Goal: Task Accomplishment & Management: Manage account settings

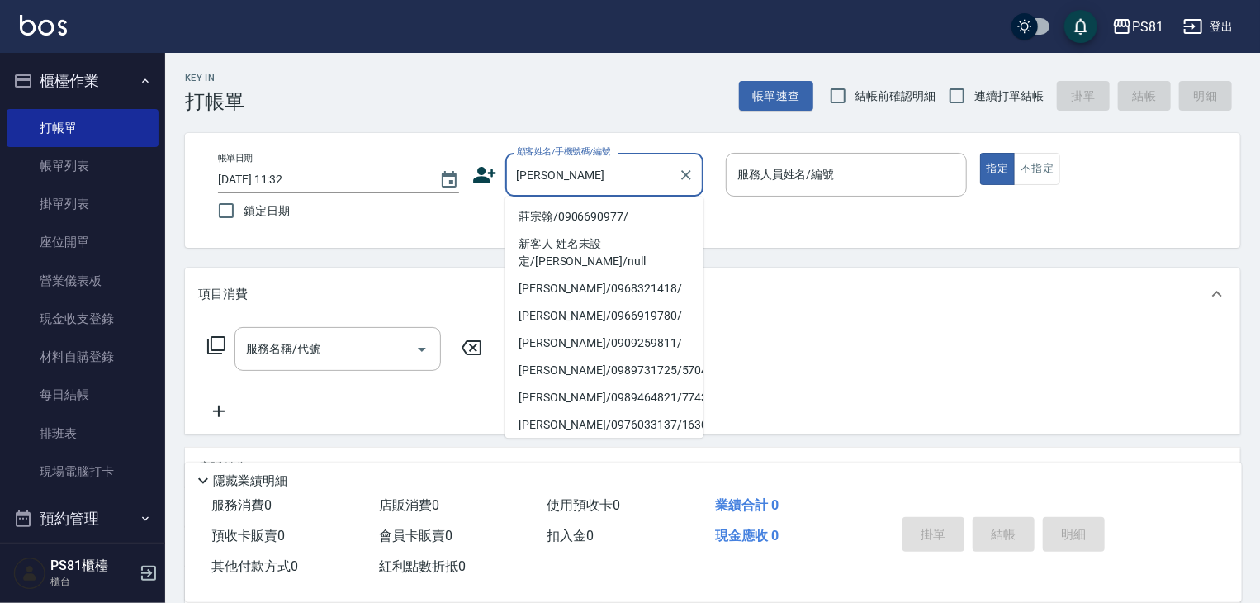
click at [621, 217] on li "莊宗翰/0906690977/" at bounding box center [604, 216] width 198 height 27
type input "莊宗翰/0906690977/"
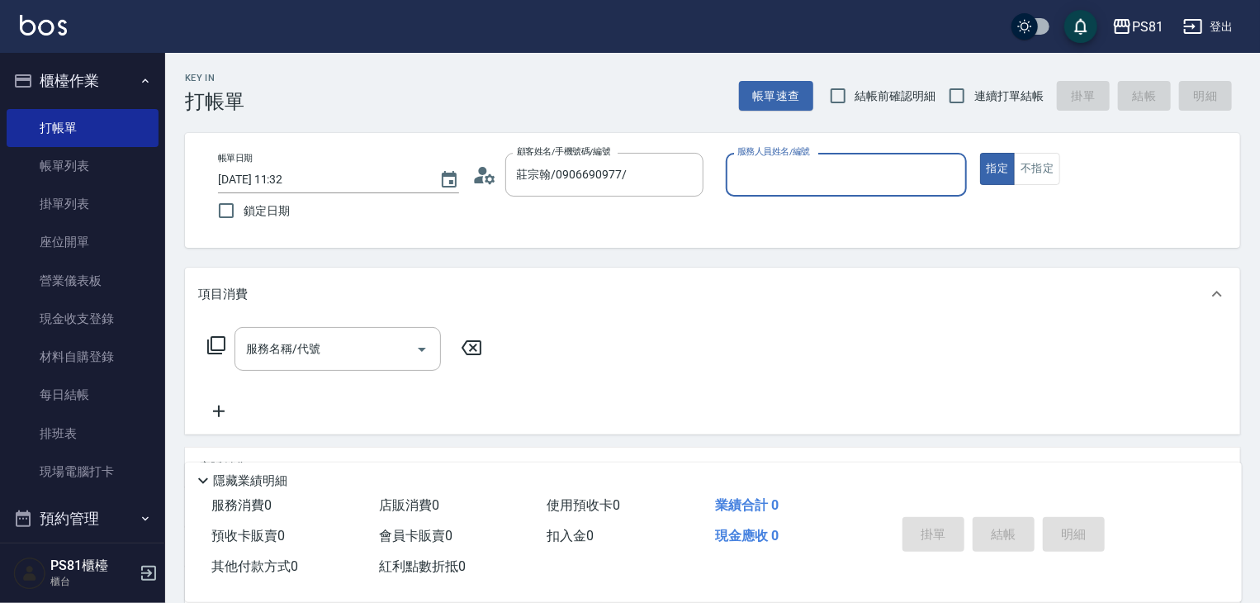
click at [804, 174] on input "服務人員姓名/編號" at bounding box center [846, 174] width 226 height 29
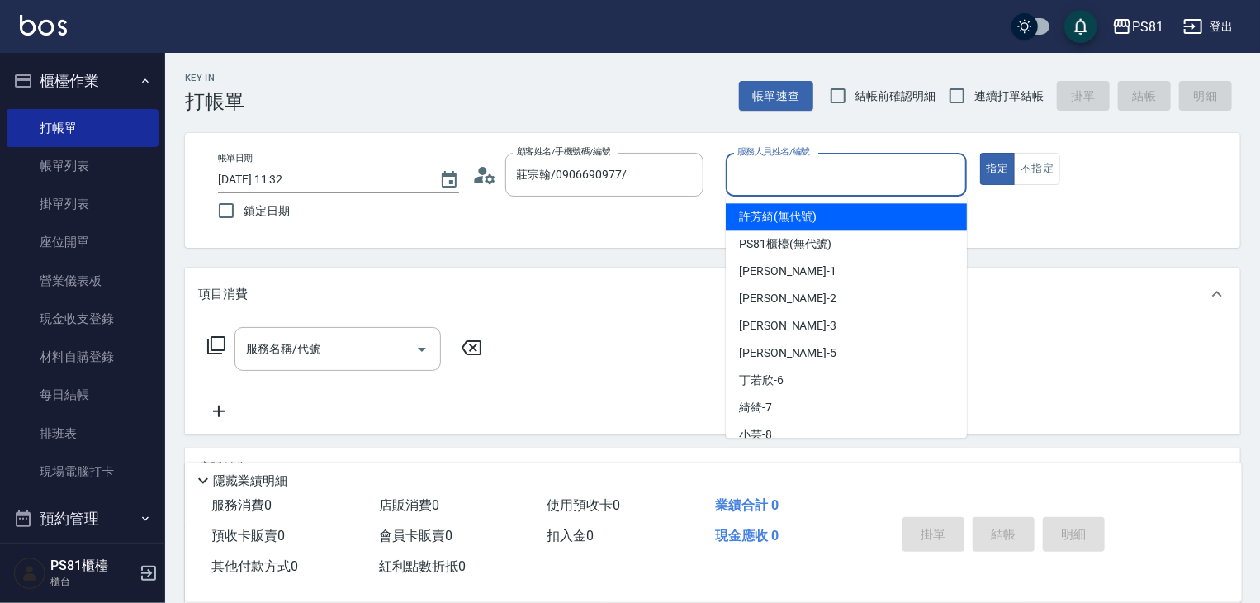
click at [485, 176] on icon at bounding box center [484, 175] width 25 height 25
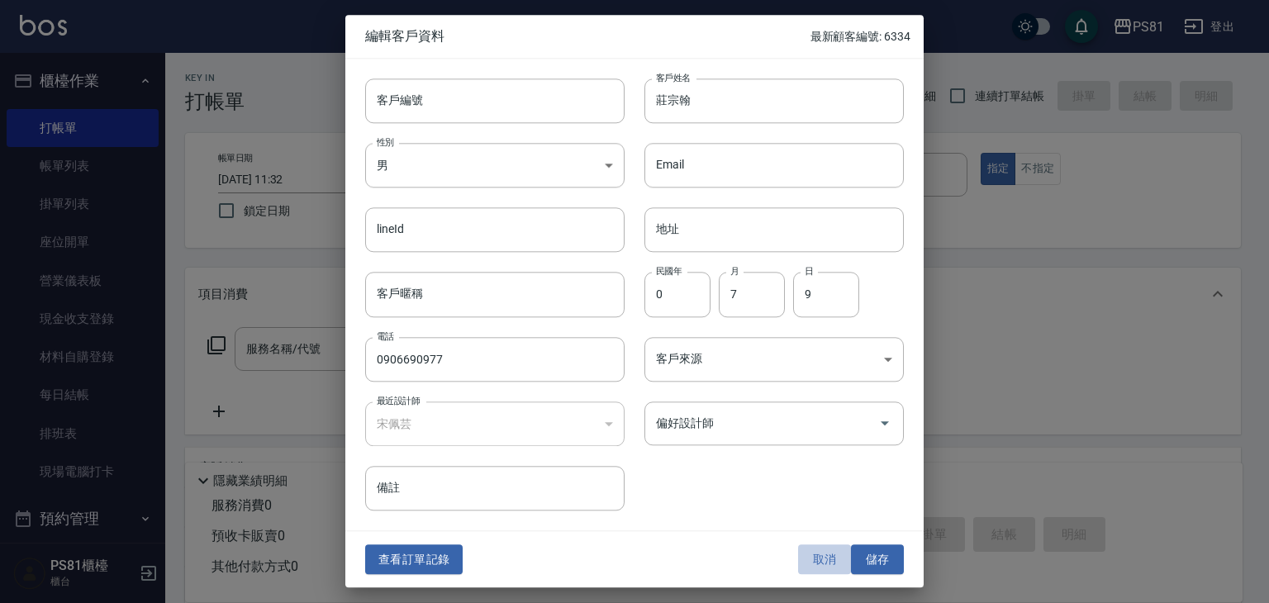
drag, startPoint x: 824, startPoint y: 566, endPoint x: 826, endPoint y: 463, distance: 102.4
click at [823, 562] on button "取消" at bounding box center [824, 559] width 53 height 31
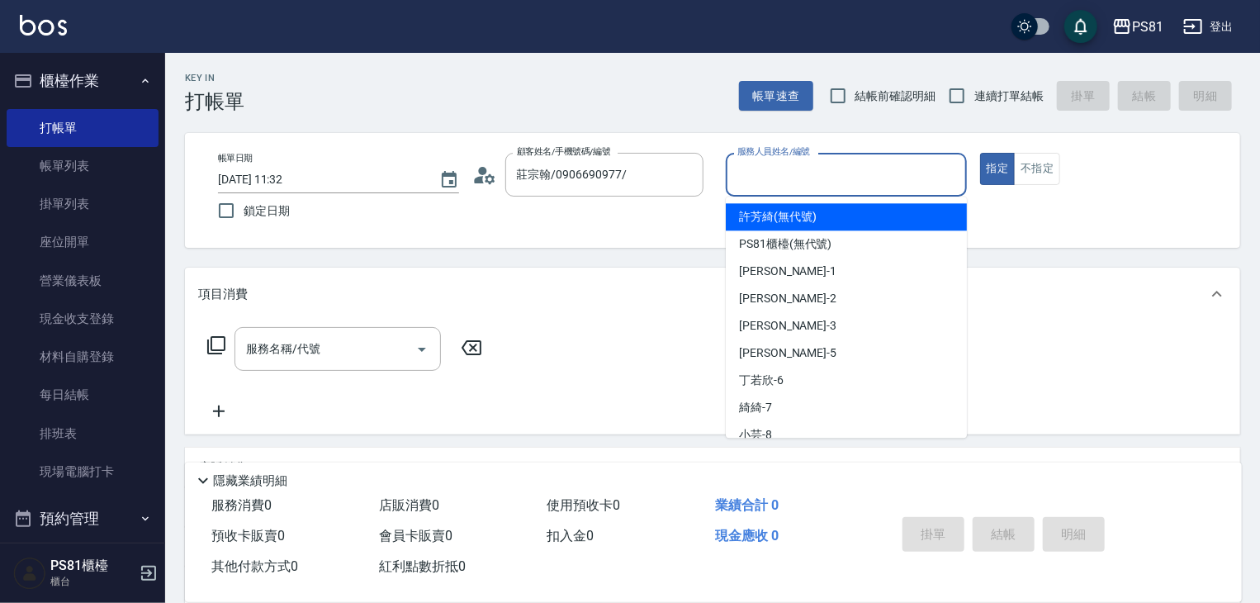
click at [851, 181] on input "服務人員姓名/編號" at bounding box center [846, 174] width 226 height 29
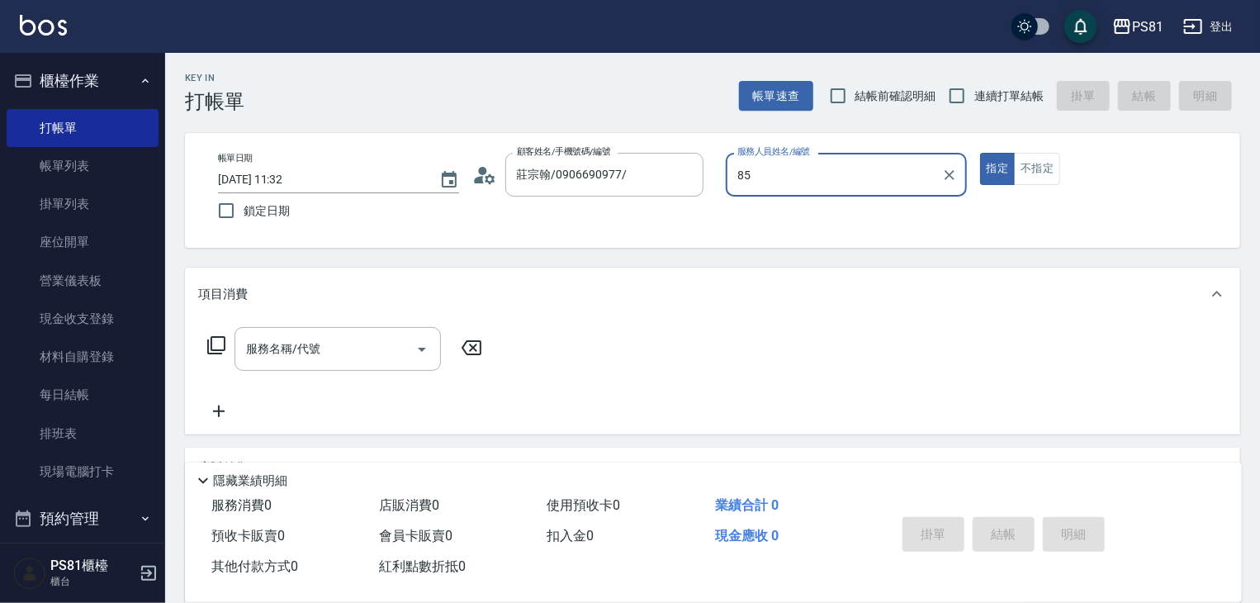
type input "85"
click at [980, 153] on button "指定" at bounding box center [998, 169] width 36 height 32
type button "true"
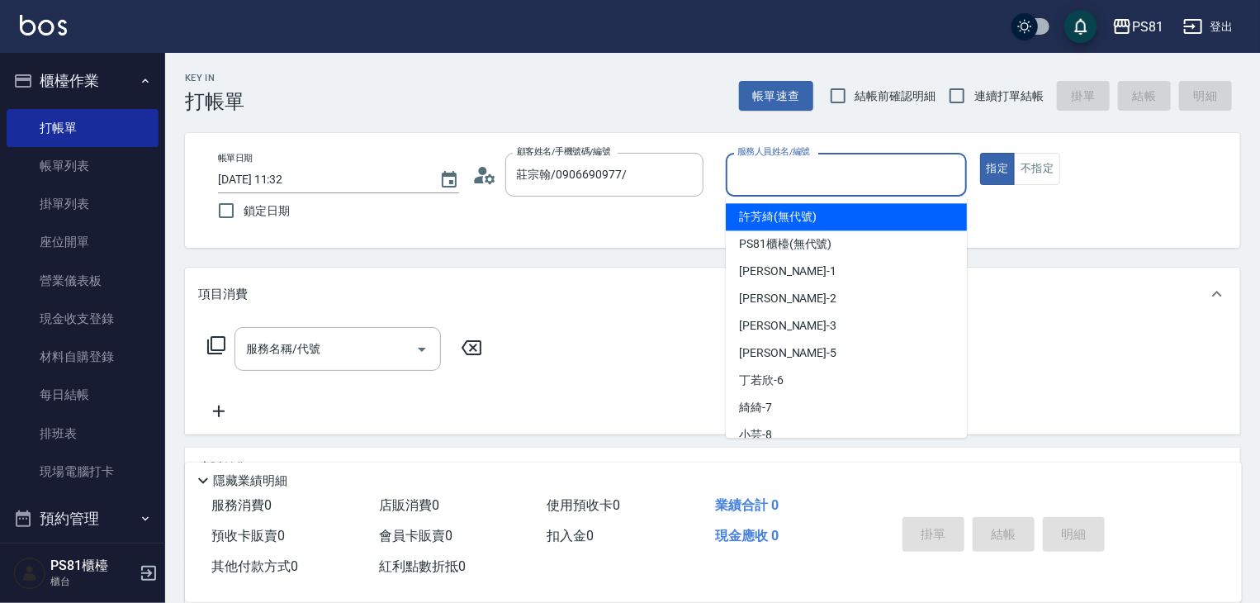
click at [851, 181] on input "服務人員姓名/編號" at bounding box center [846, 174] width 226 height 29
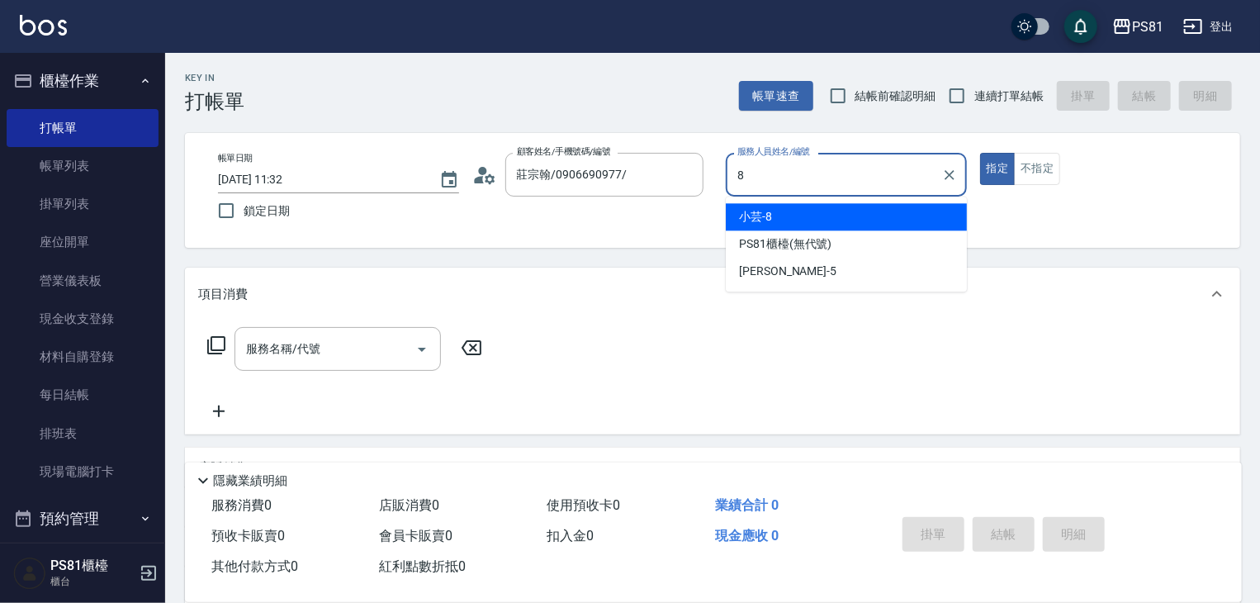
type input "小芸-8"
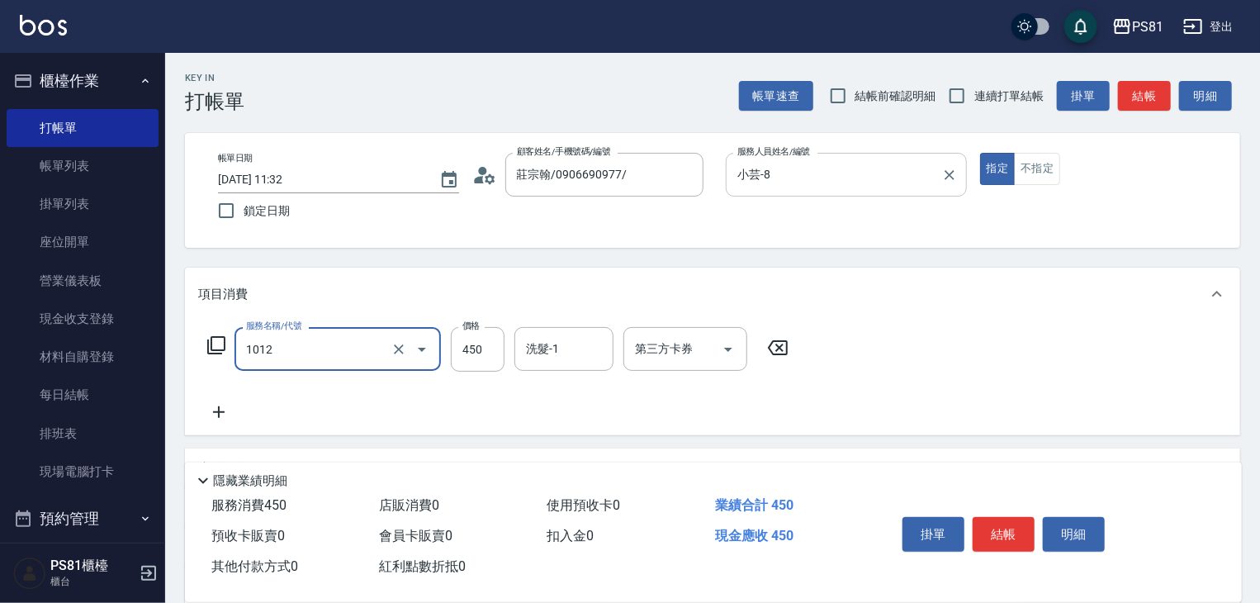
type input "B級洗剪(1012)"
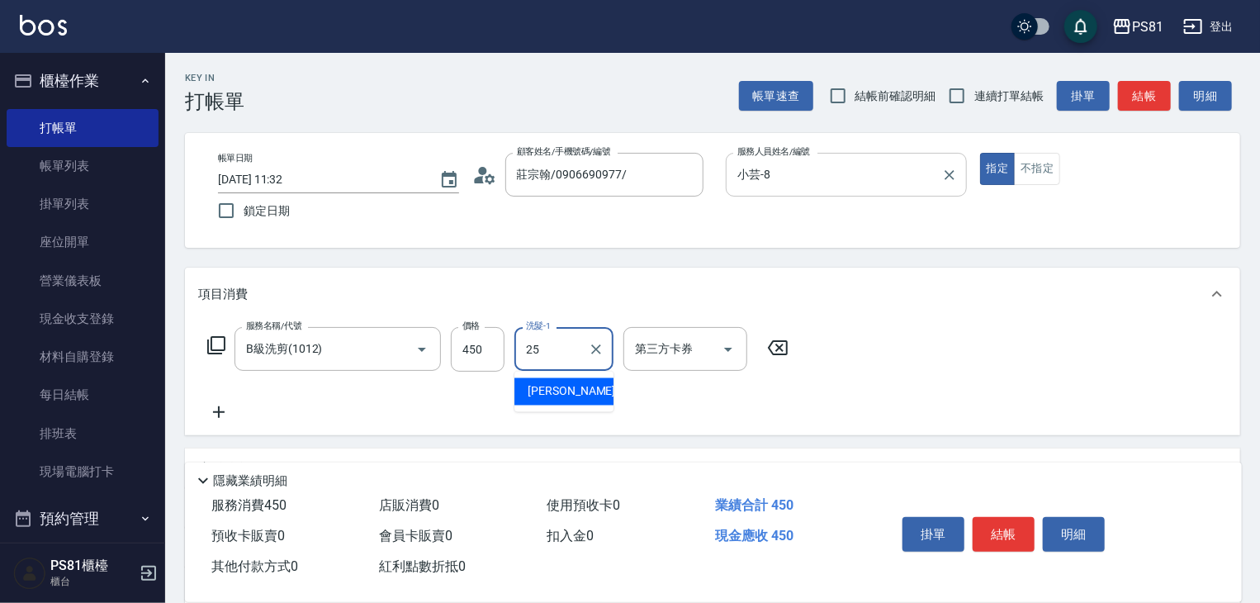
type input "[PERSON_NAME]-25"
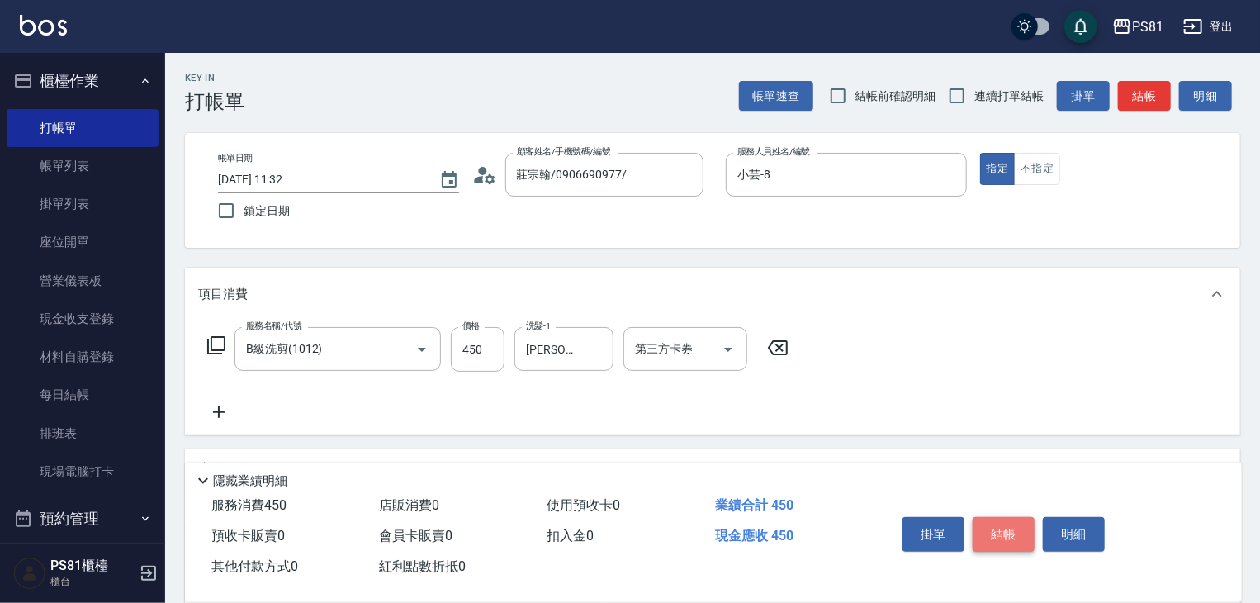
click at [989, 520] on button "結帳" at bounding box center [1004, 534] width 62 height 35
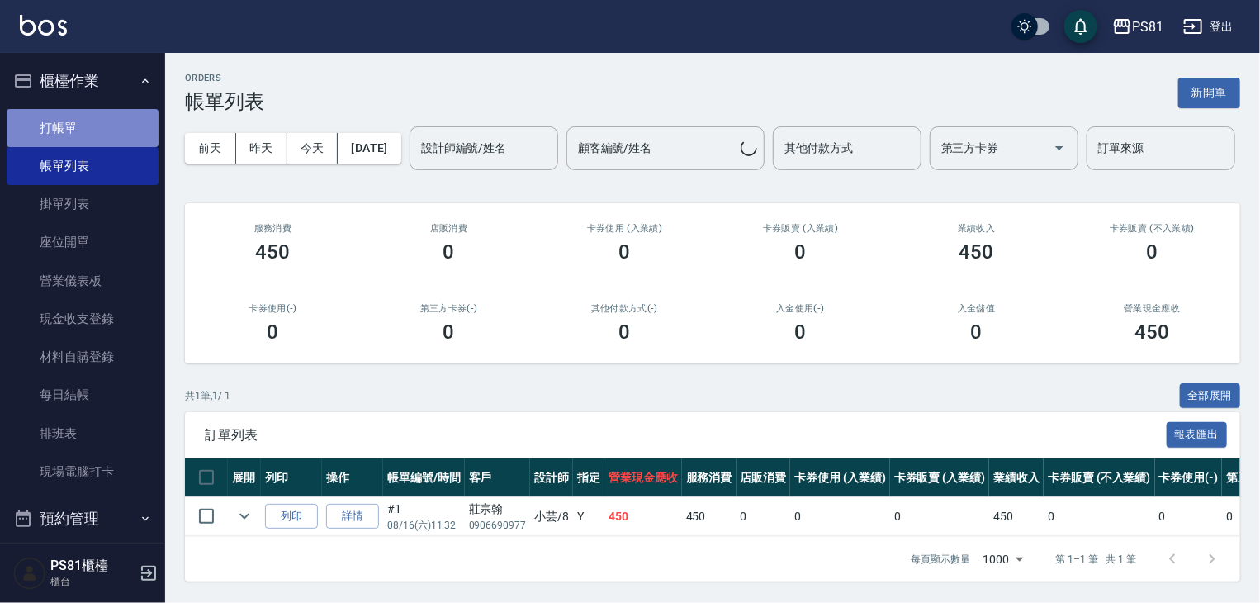
click at [96, 116] on link "打帳單" at bounding box center [83, 128] width 152 height 38
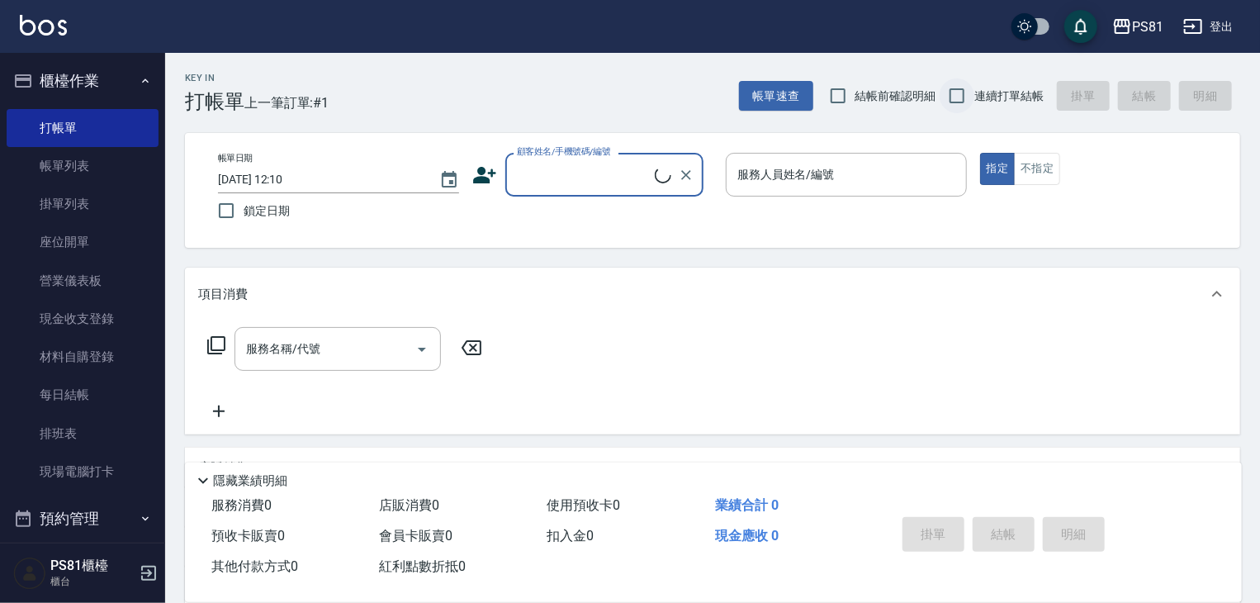
click at [956, 89] on input "連續打單結帳" at bounding box center [957, 95] width 35 height 35
checkbox input "true"
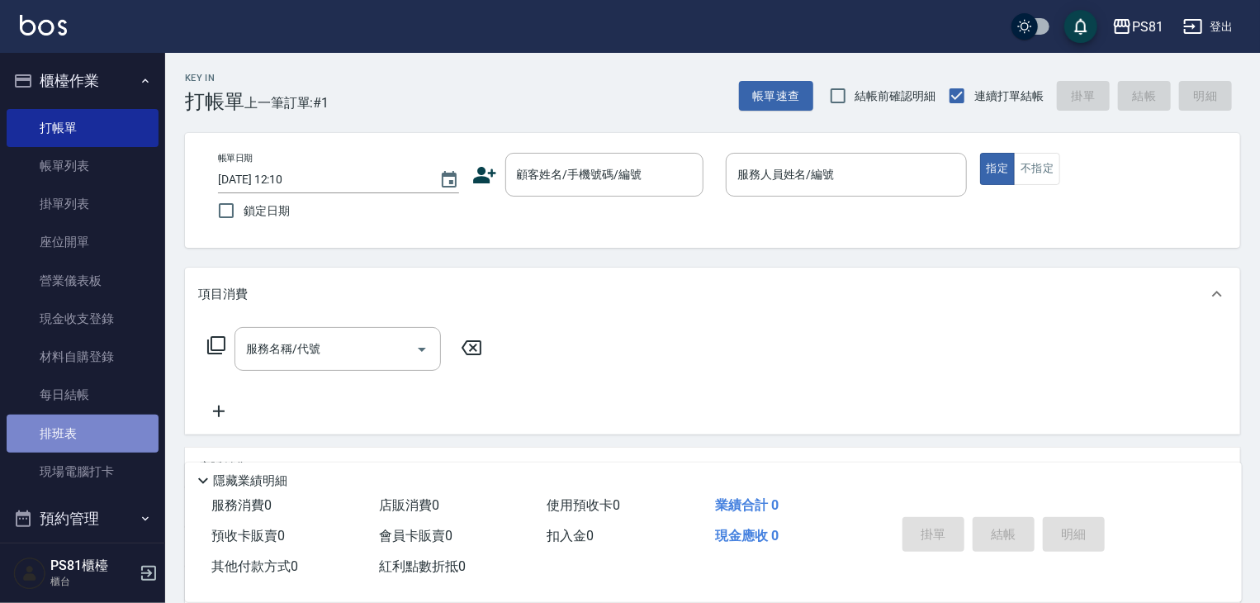
click at [118, 441] on link "排班表" at bounding box center [83, 434] width 152 height 38
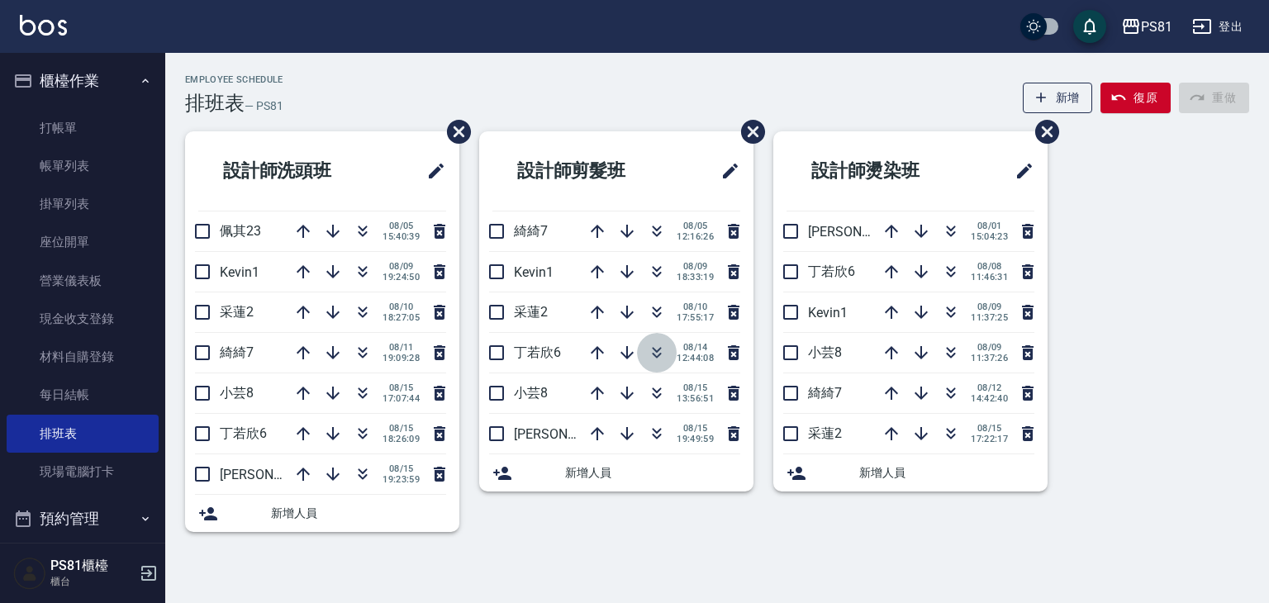
click at [656, 352] on icon "button" at bounding box center [657, 353] width 20 height 20
click at [661, 351] on icon "button" at bounding box center [657, 353] width 20 height 20
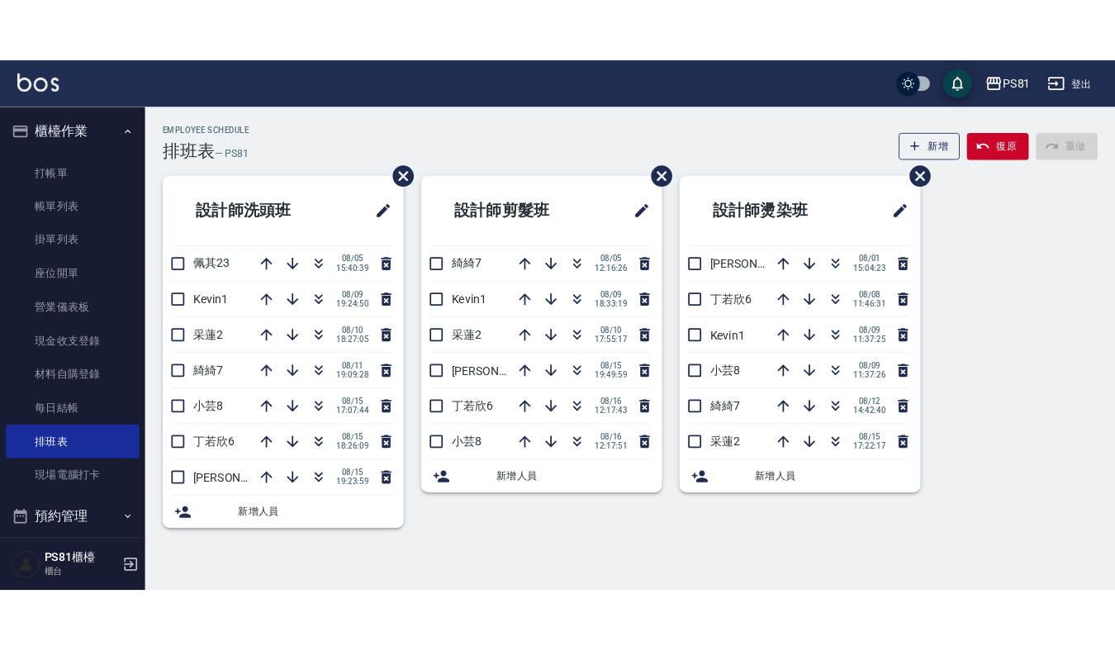
scroll to position [230, 0]
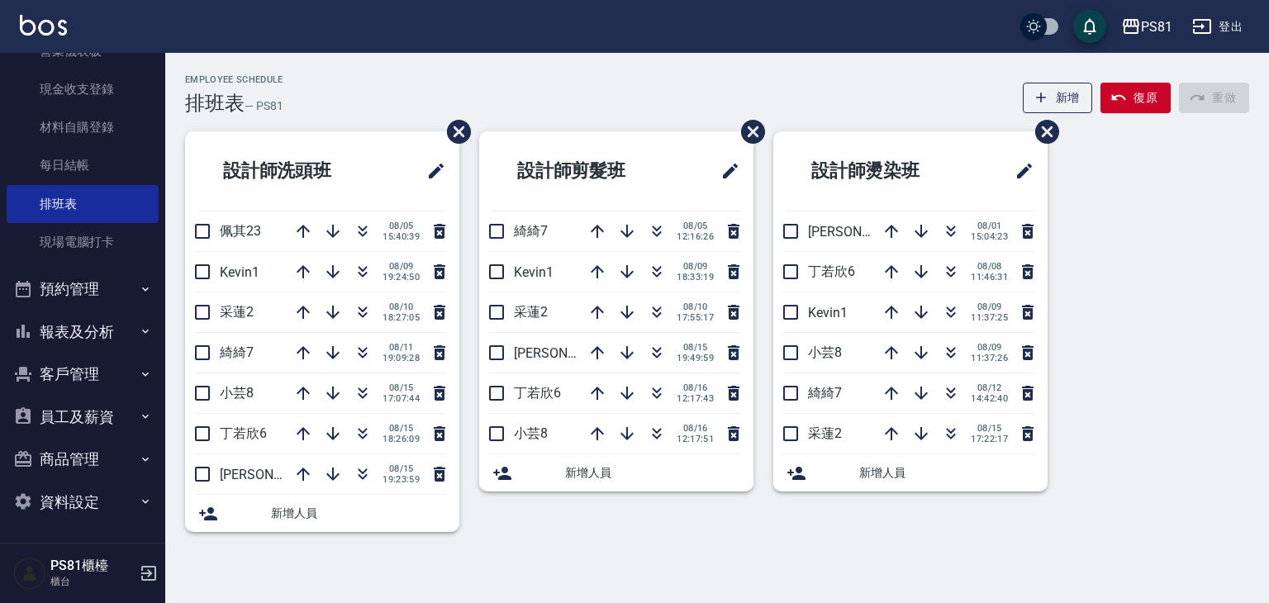
click at [78, 320] on button "報表及分析" at bounding box center [83, 332] width 152 height 43
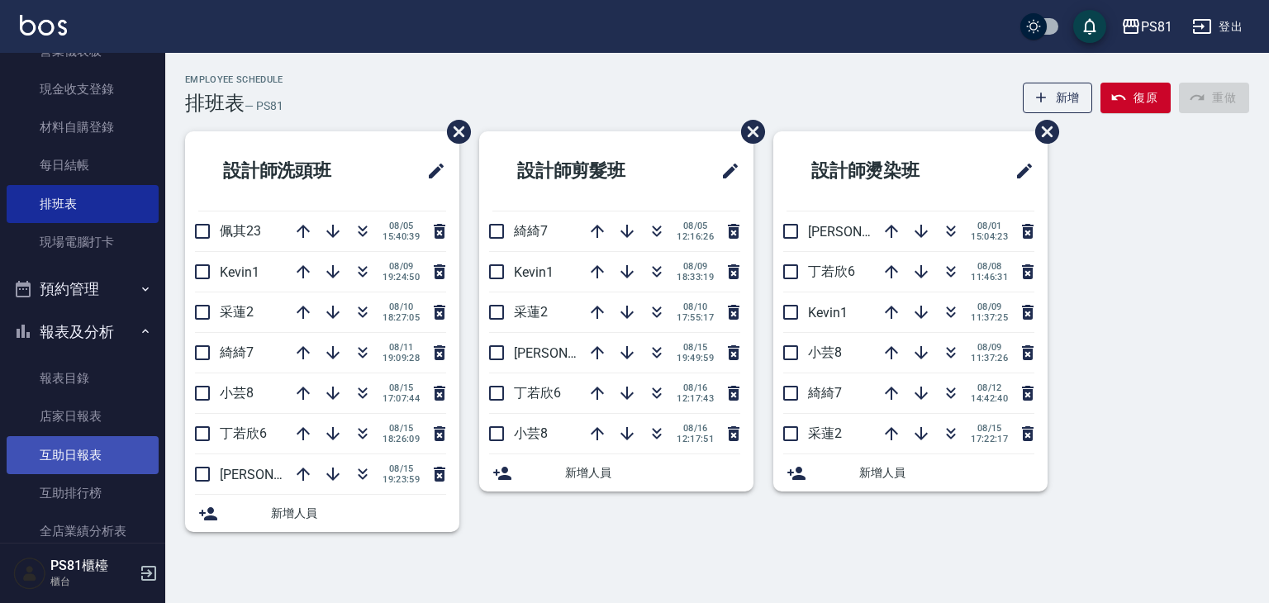
click at [121, 441] on link "互助日報表" at bounding box center [83, 455] width 152 height 38
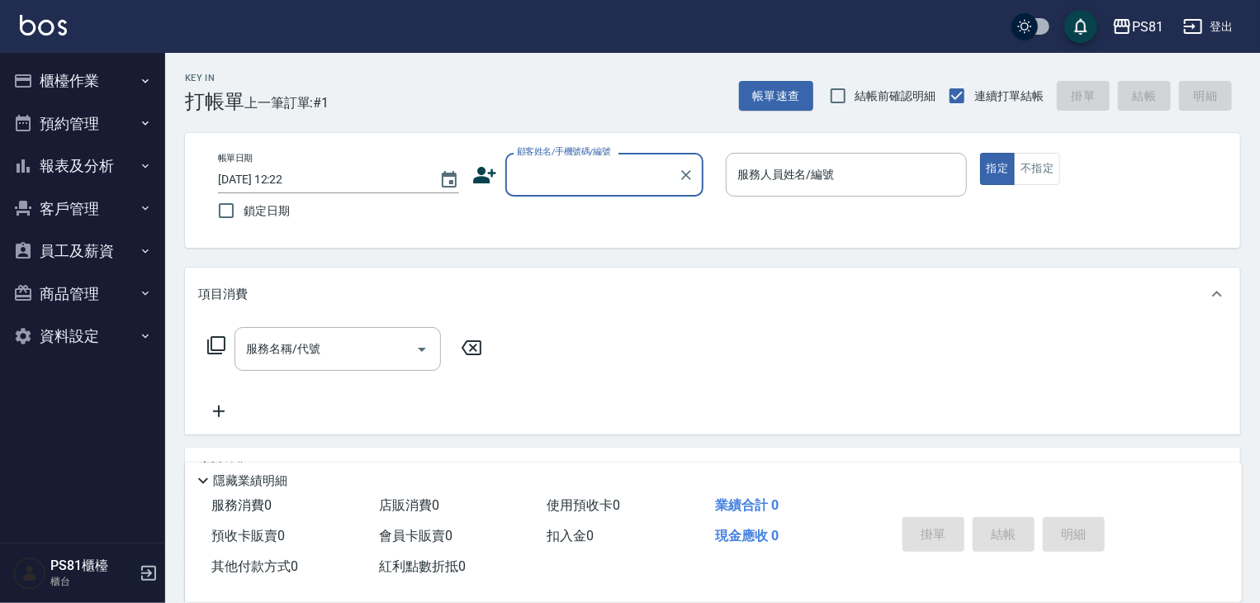
click at [87, 169] on button "報表及分析" at bounding box center [83, 166] width 152 height 43
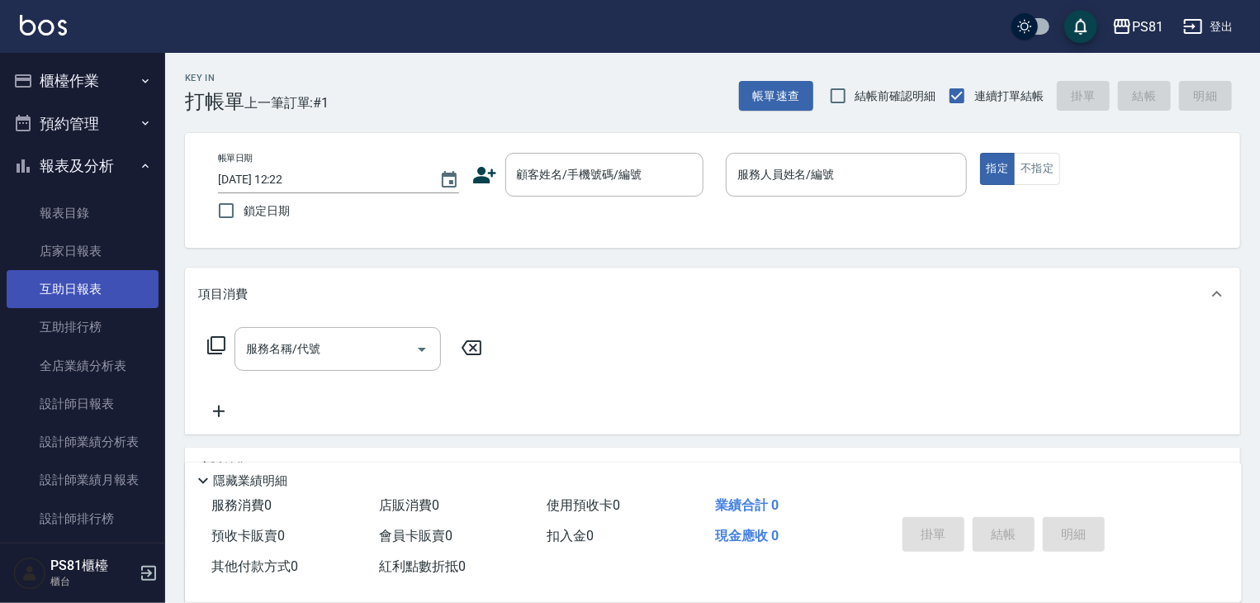
click at [130, 281] on link "互助日報表" at bounding box center [83, 289] width 152 height 38
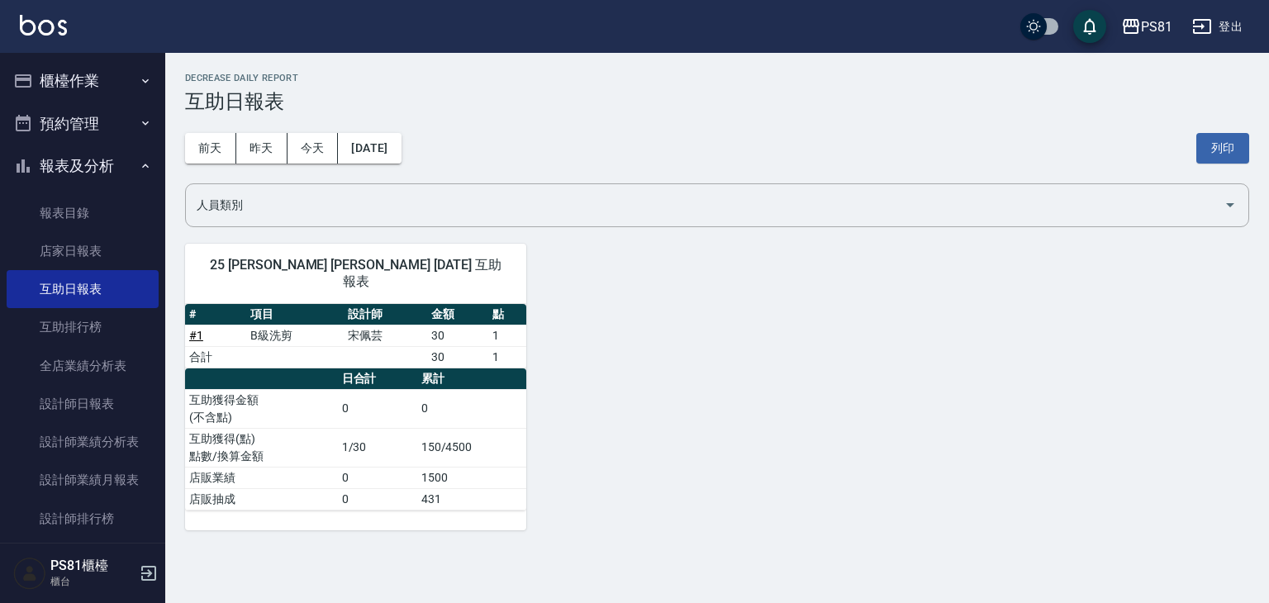
click at [278, 126] on div "[DATE] [DATE] [DATE] [DATE] 列印" at bounding box center [717, 148] width 1064 height 70
click at [260, 149] on button "昨天" at bounding box center [261, 148] width 51 height 31
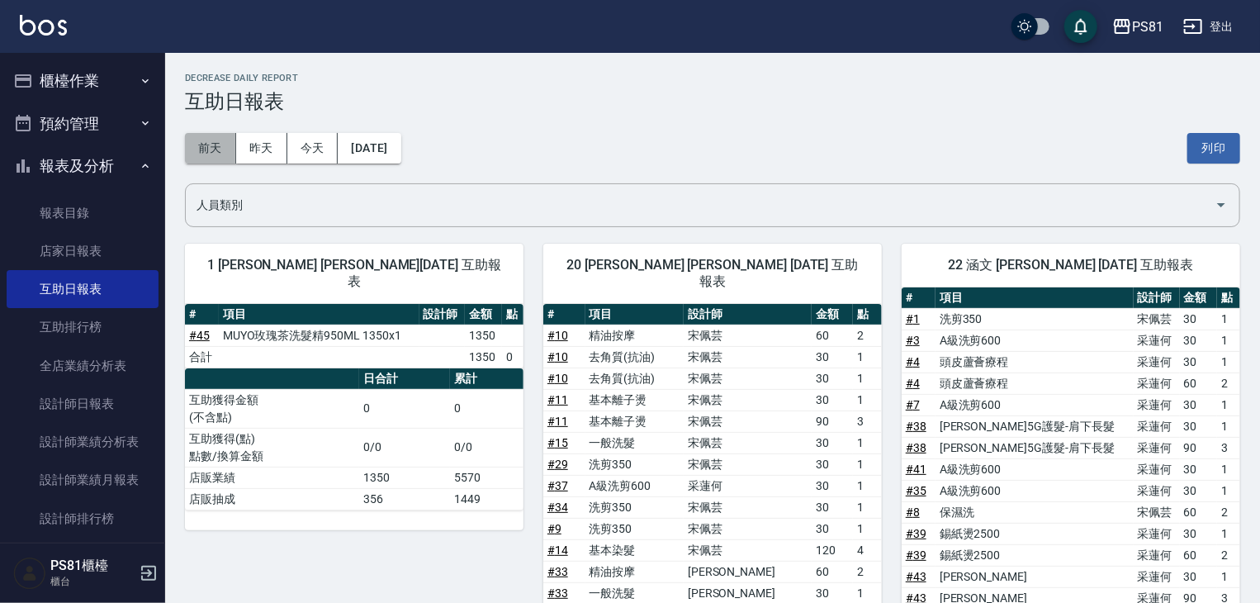
click at [207, 148] on button "前天" at bounding box center [210, 148] width 51 height 31
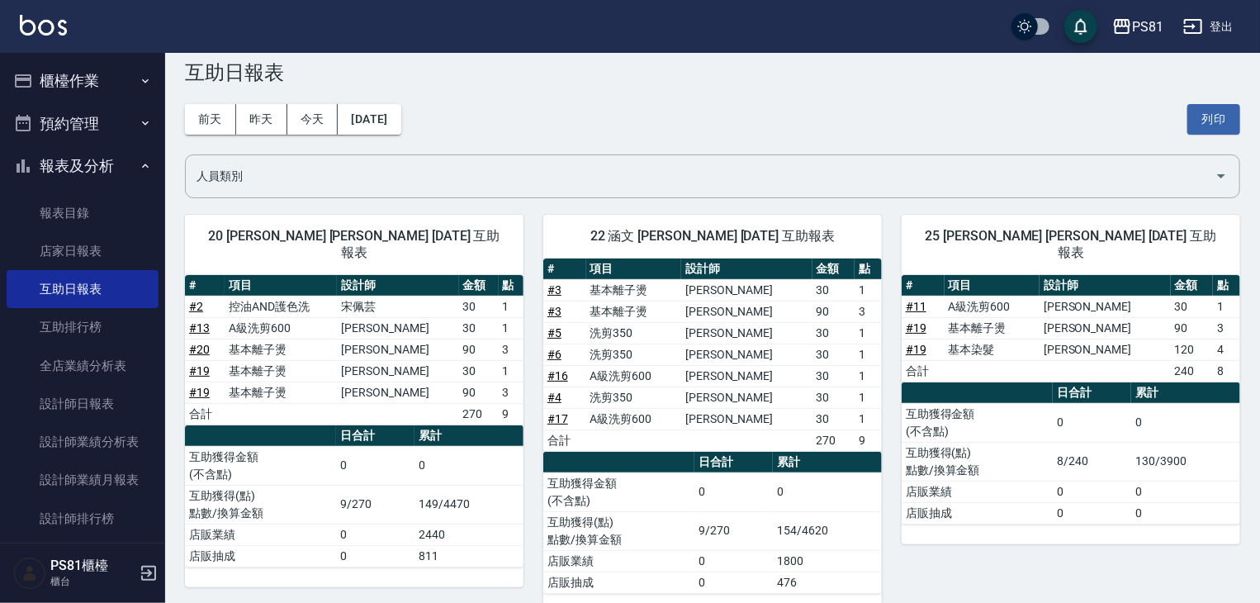
scroll to position [56, 0]
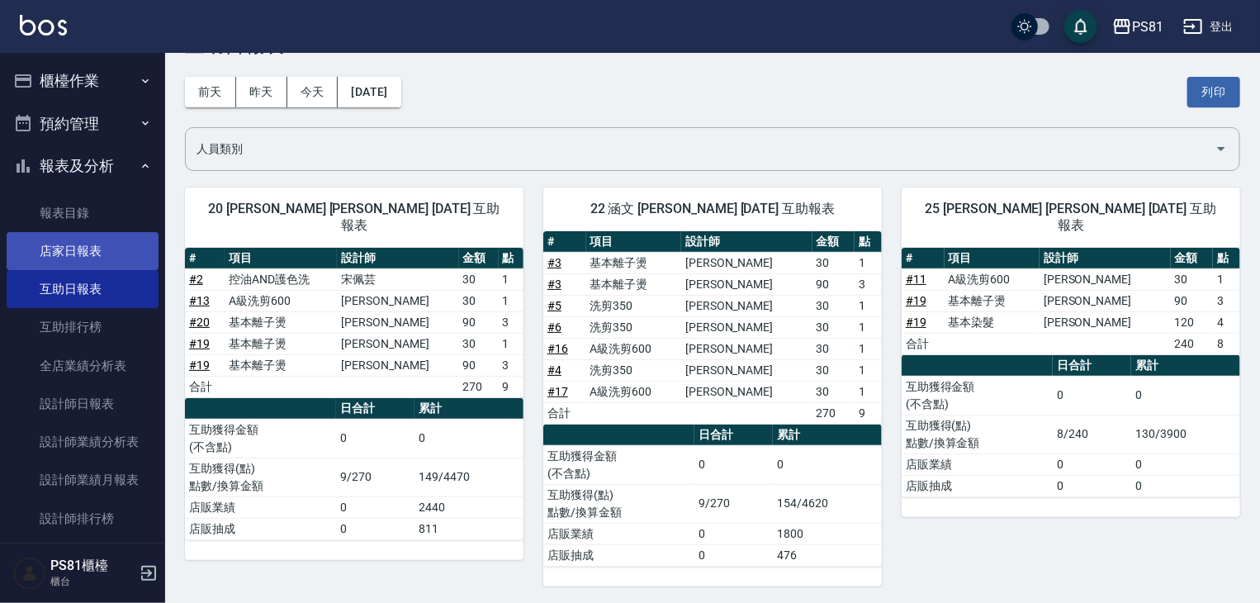
click at [53, 244] on link "店家日報表" at bounding box center [83, 251] width 152 height 38
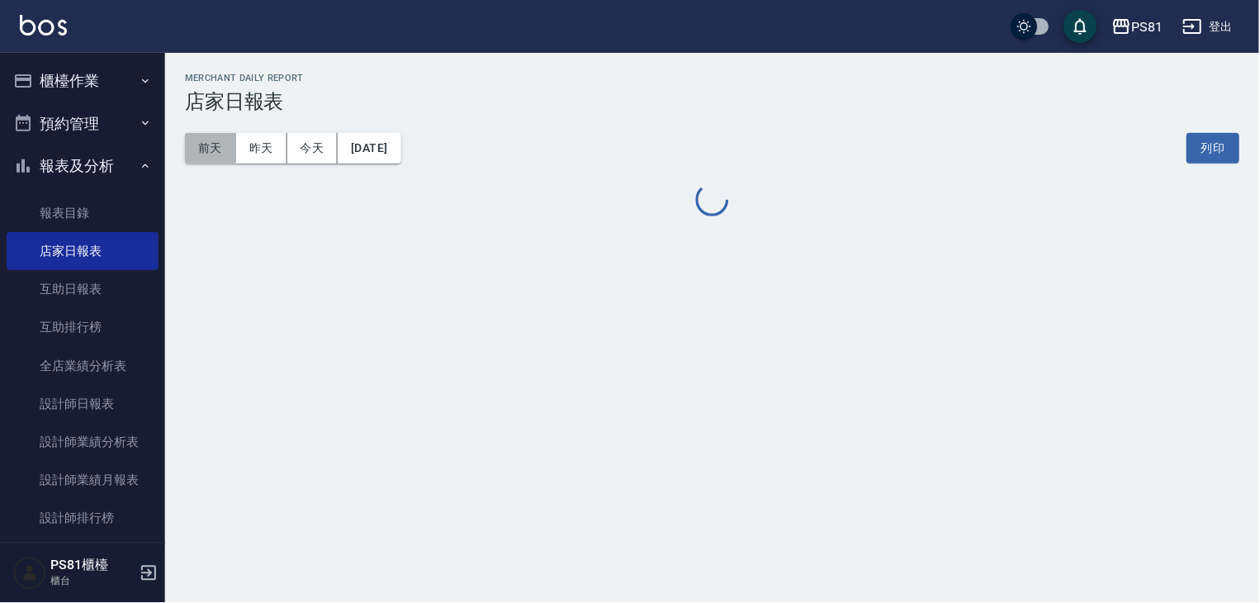
click at [234, 140] on button "前天" at bounding box center [210, 148] width 51 height 31
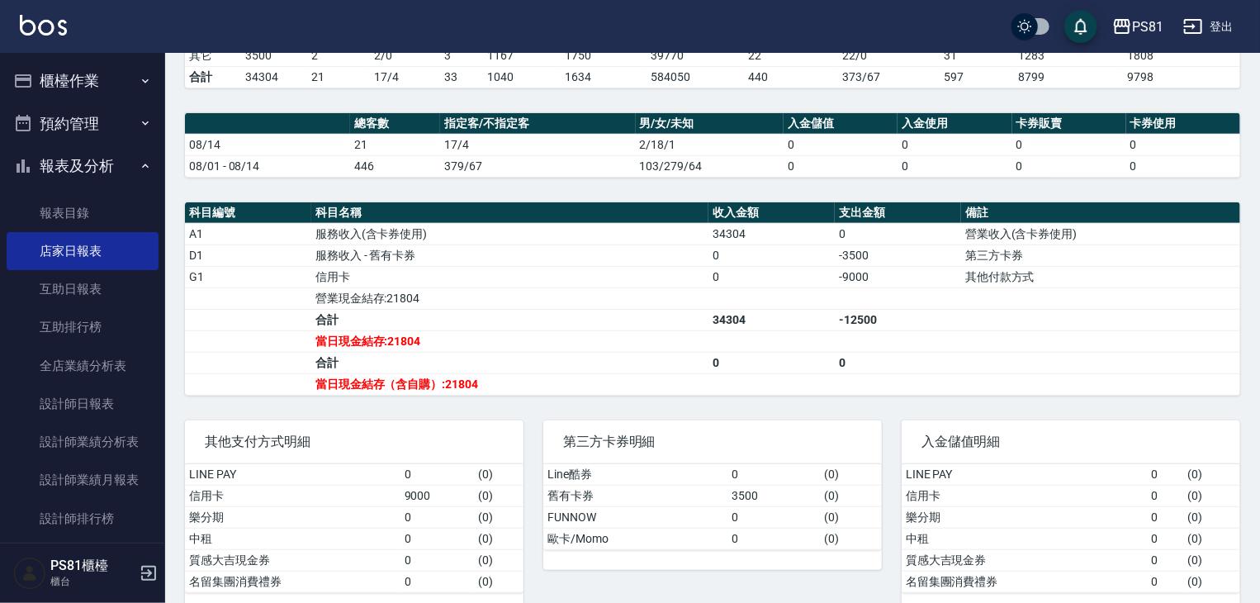
scroll to position [397, 0]
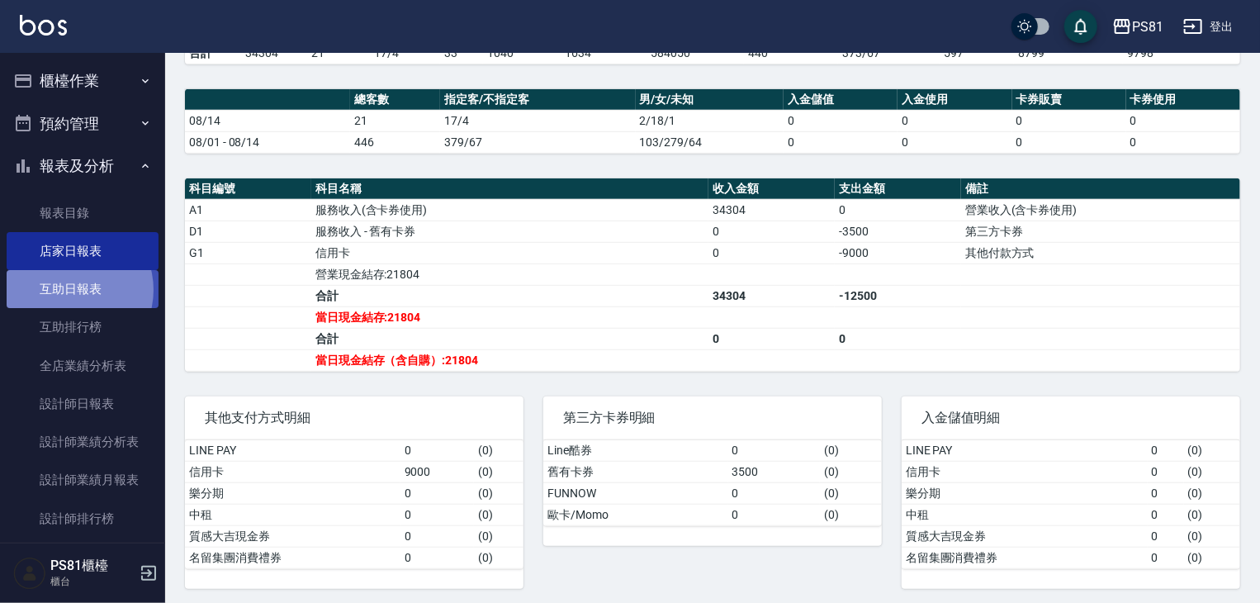
click at [69, 292] on link "互助日報表" at bounding box center [83, 289] width 152 height 38
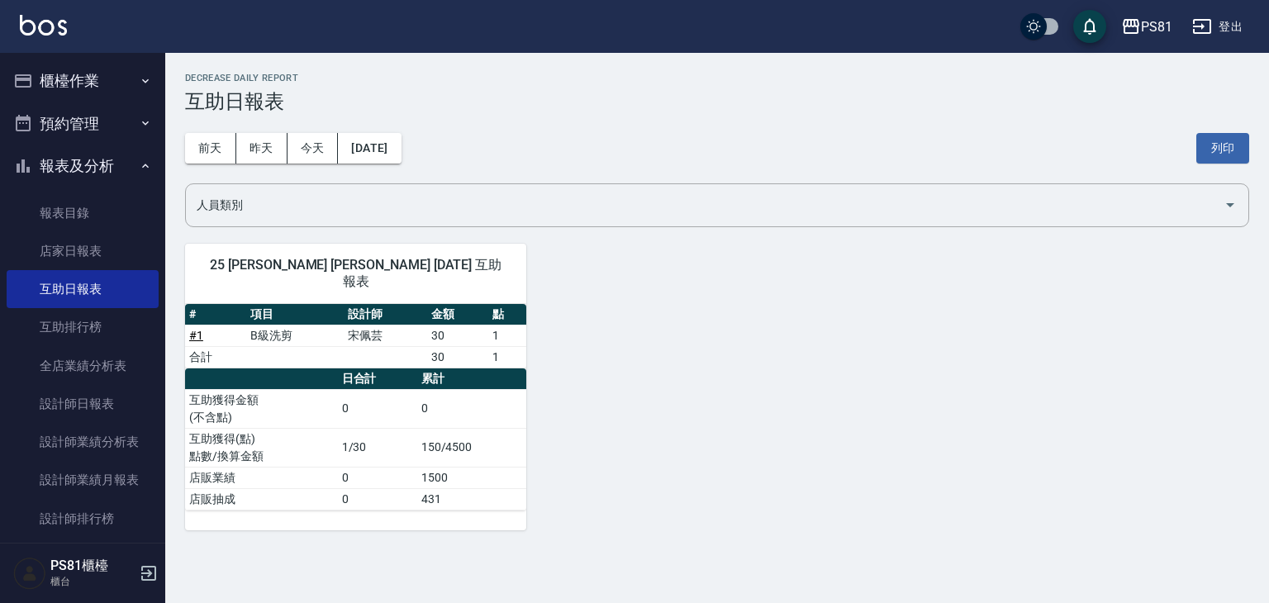
click at [84, 80] on button "櫃檯作業" at bounding box center [83, 80] width 152 height 43
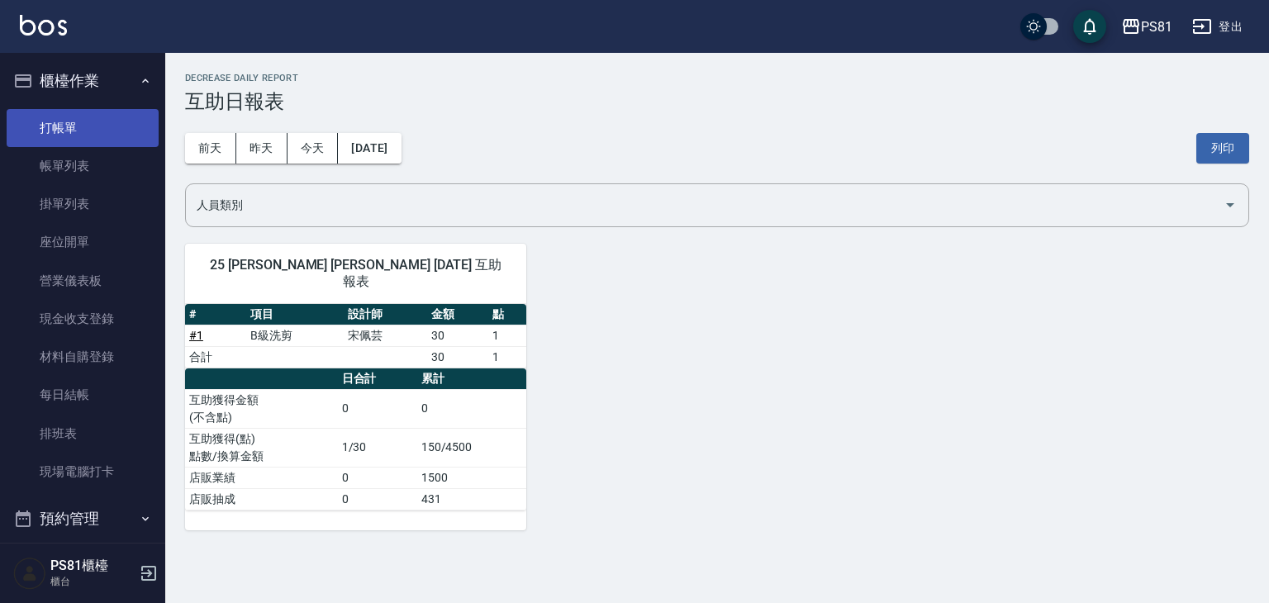
click at [69, 126] on link "打帳單" at bounding box center [83, 128] width 152 height 38
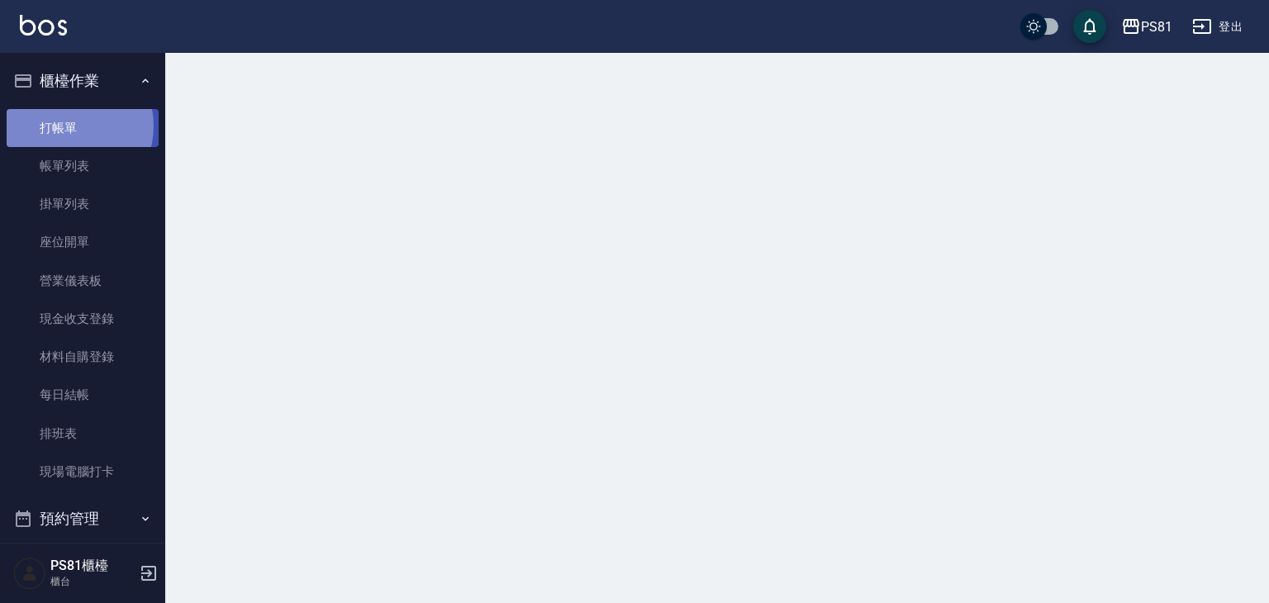
click at [69, 126] on link "打帳單" at bounding box center [83, 128] width 152 height 38
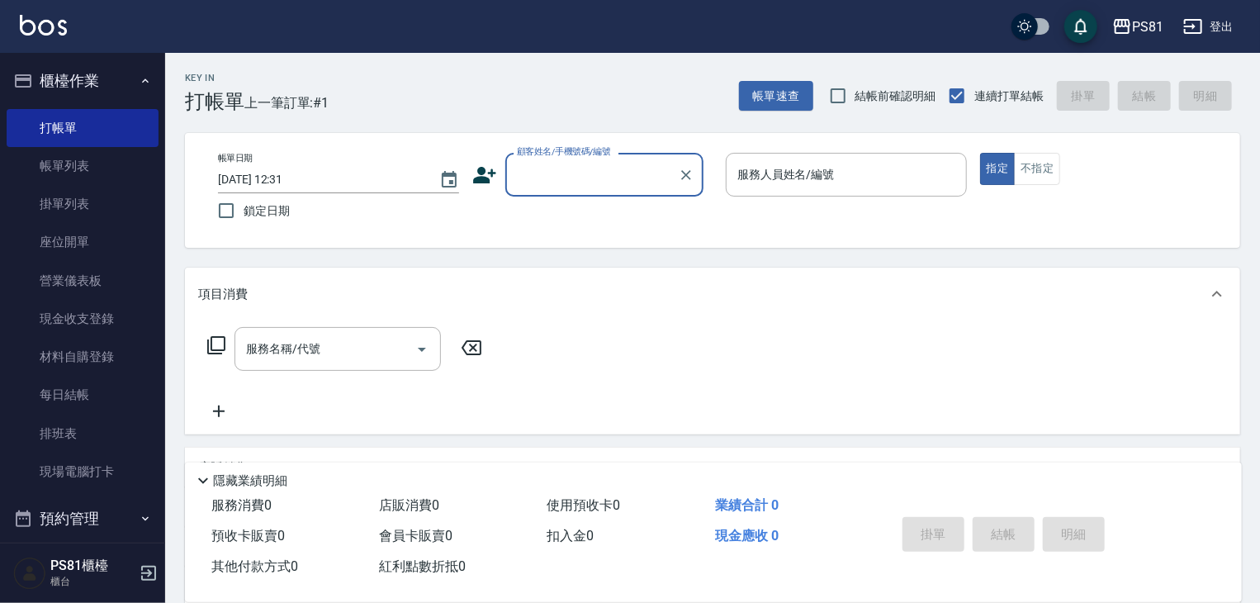
click at [575, 182] on input "顧客姓名/手機號碼/編號" at bounding box center [592, 174] width 159 height 29
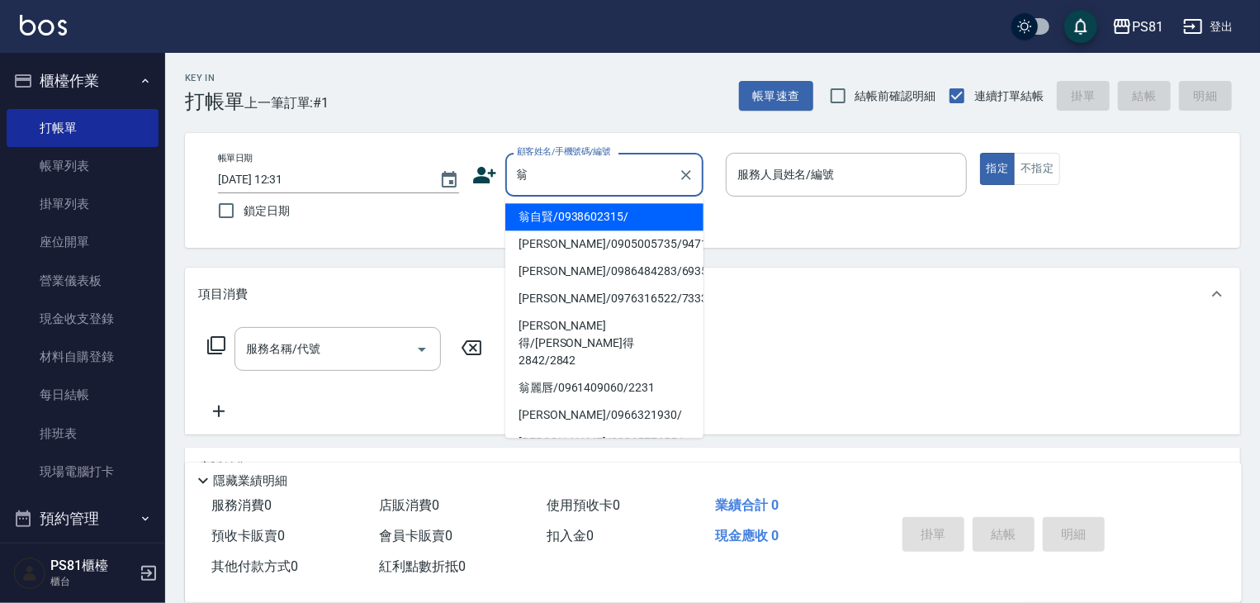
click at [632, 221] on li "翁自賢/0938602315/" at bounding box center [604, 216] width 198 height 27
type input "翁自賢/0938602315/"
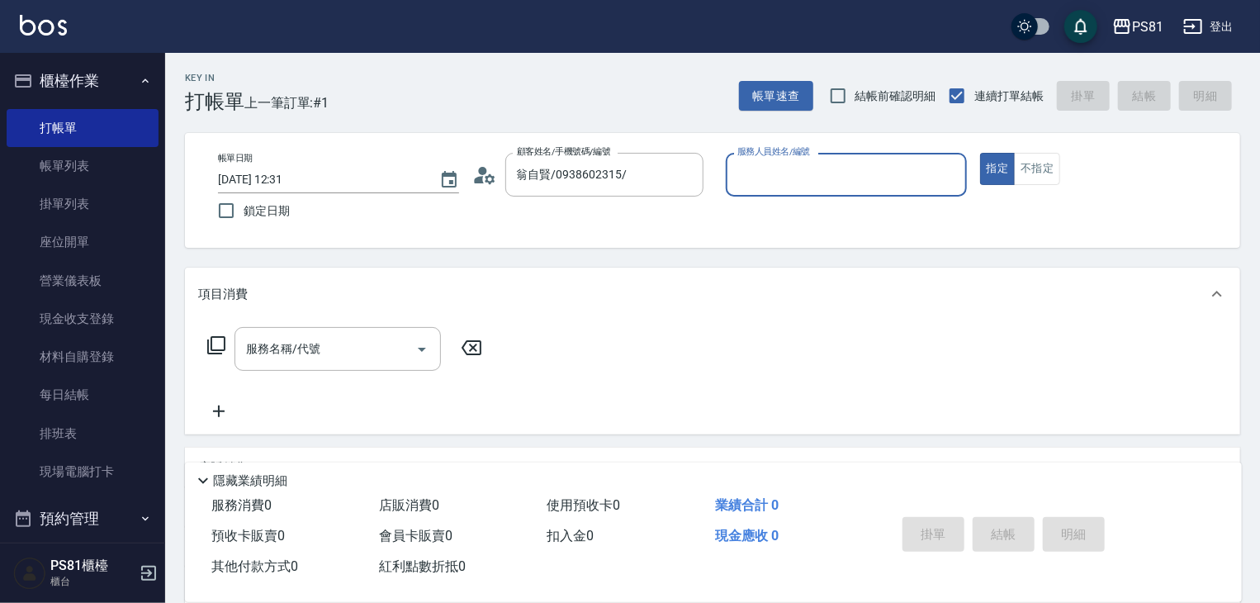
type input "小芸-8"
click at [1038, 160] on button "不指定" at bounding box center [1037, 169] width 46 height 32
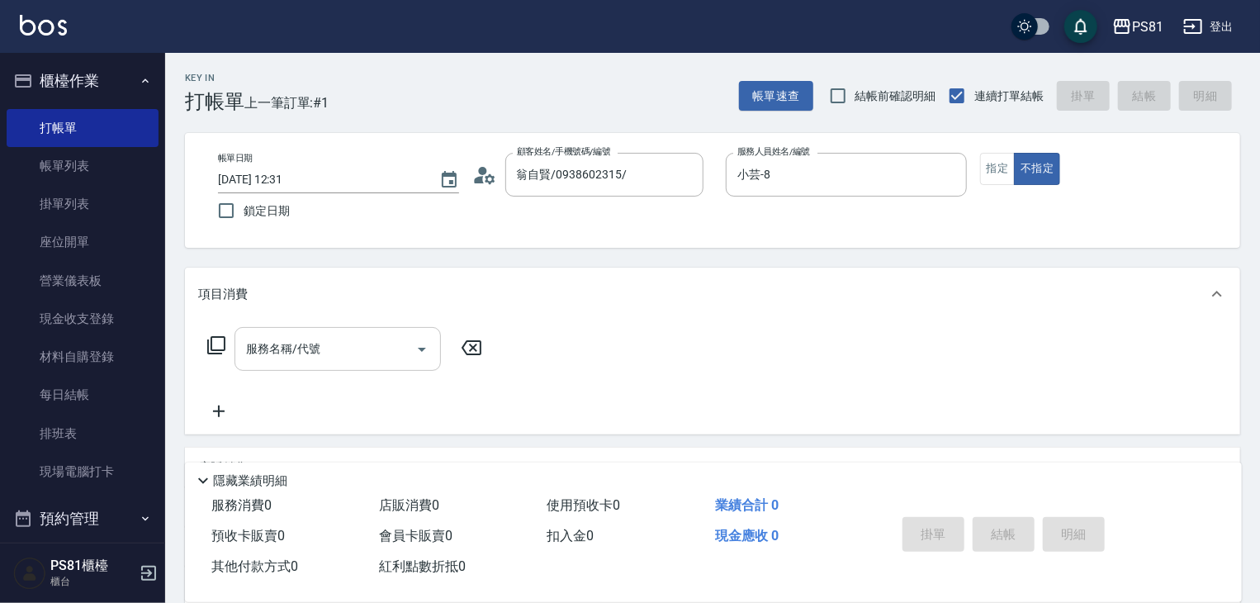
click at [357, 349] on input "服務名稱/代號" at bounding box center [325, 349] width 167 height 29
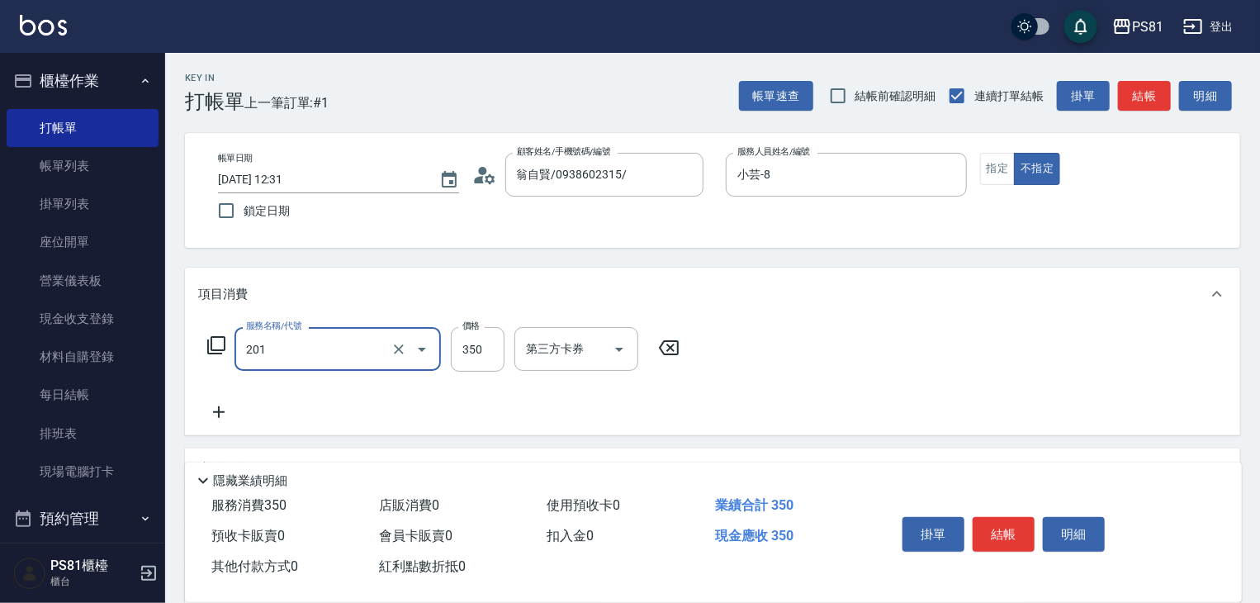
type input "洗剪350(201)"
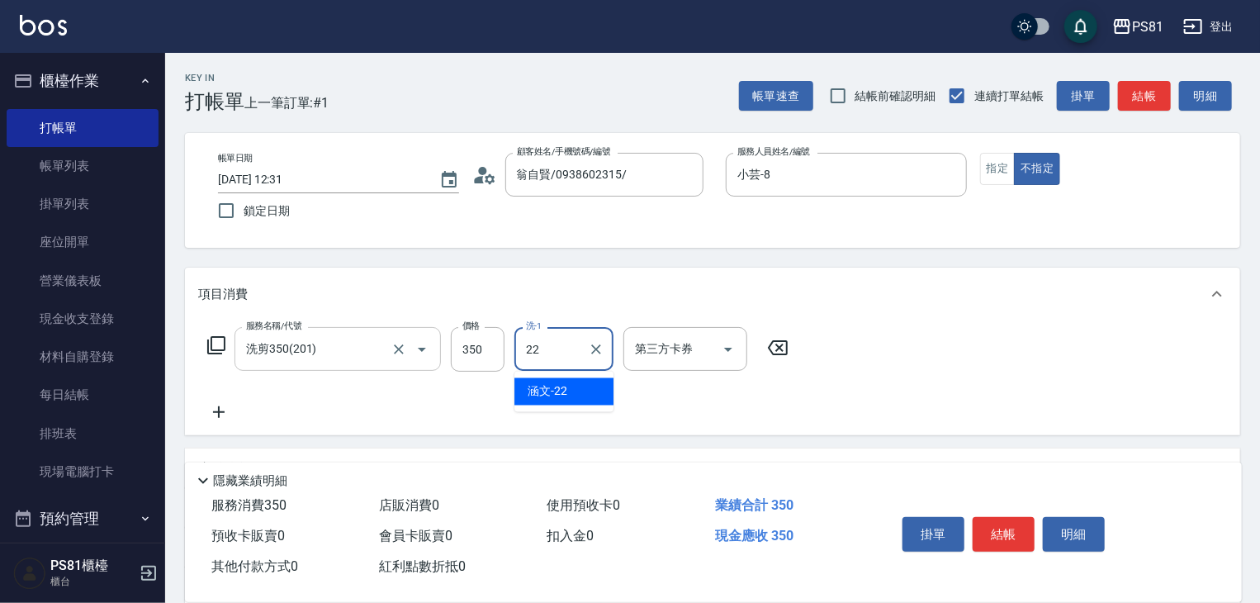
type input "涵文-22"
drag, startPoint x: 593, startPoint y: 324, endPoint x: 591, endPoint y: 344, distance: 19.9
click at [591, 344] on div "服務名稱/代號 洗剪350(201) 服務名稱/代號 價格 350 價格 洗-1 涵文-22 洗-1 第三方卡券 第三方卡券" at bounding box center [713, 377] width 1056 height 115
click at [591, 344] on icon "Clear" at bounding box center [596, 349] width 17 height 17
click at [572, 334] on div "洗-1" at bounding box center [564, 349] width 99 height 44
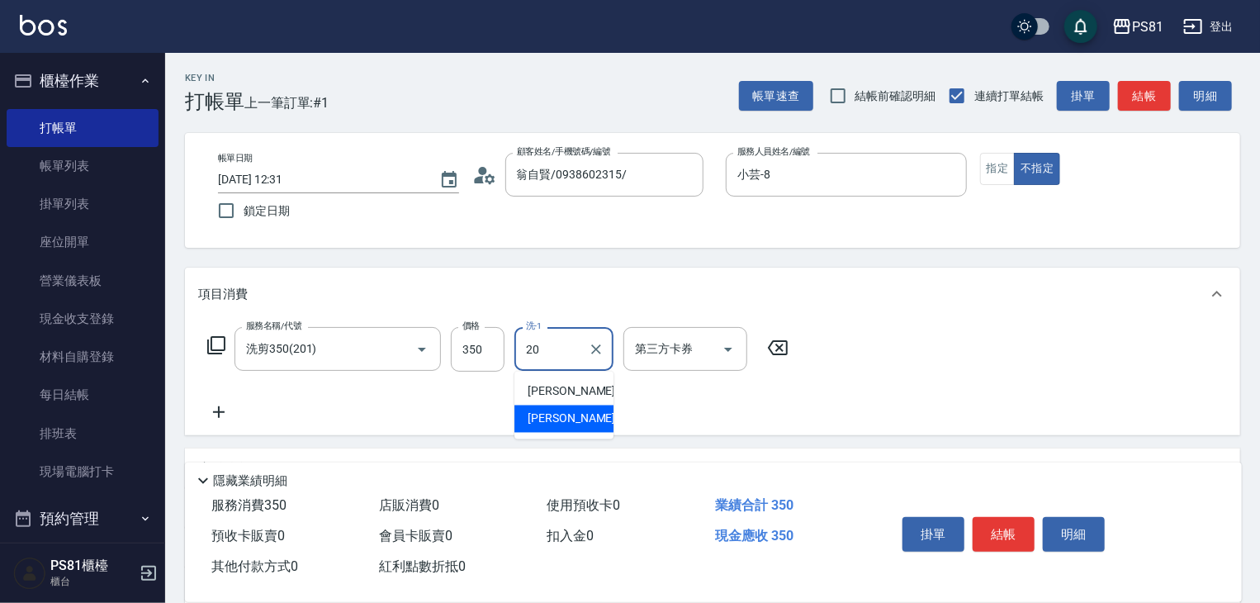
type input "妍妍-20"
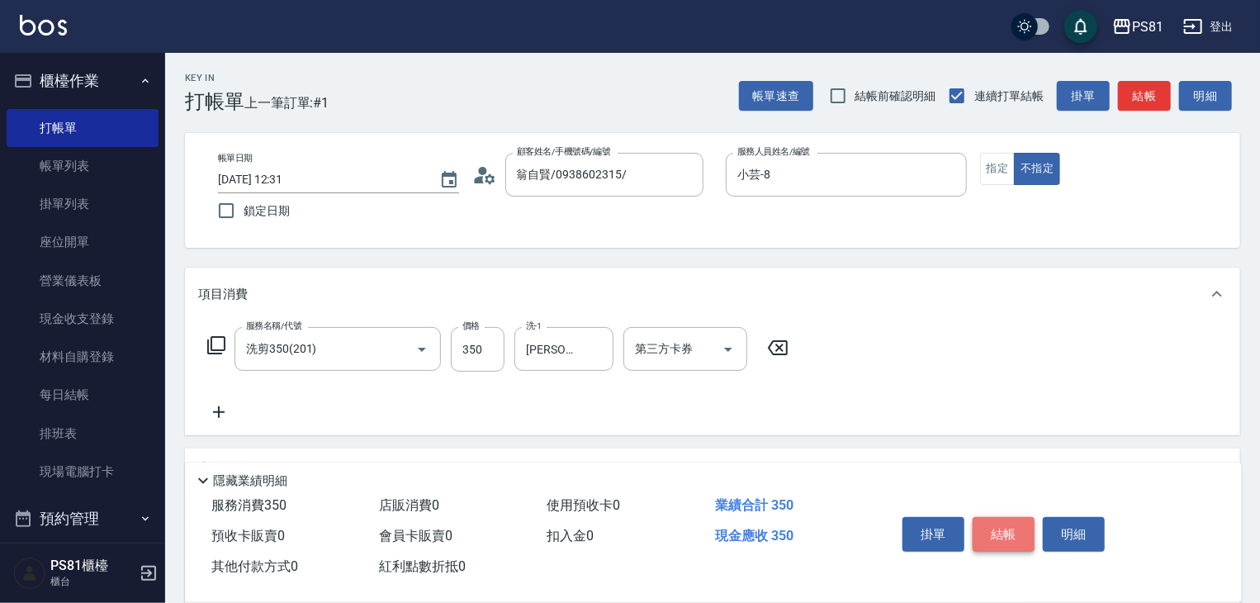
click at [985, 534] on button "結帳" at bounding box center [1004, 534] width 62 height 35
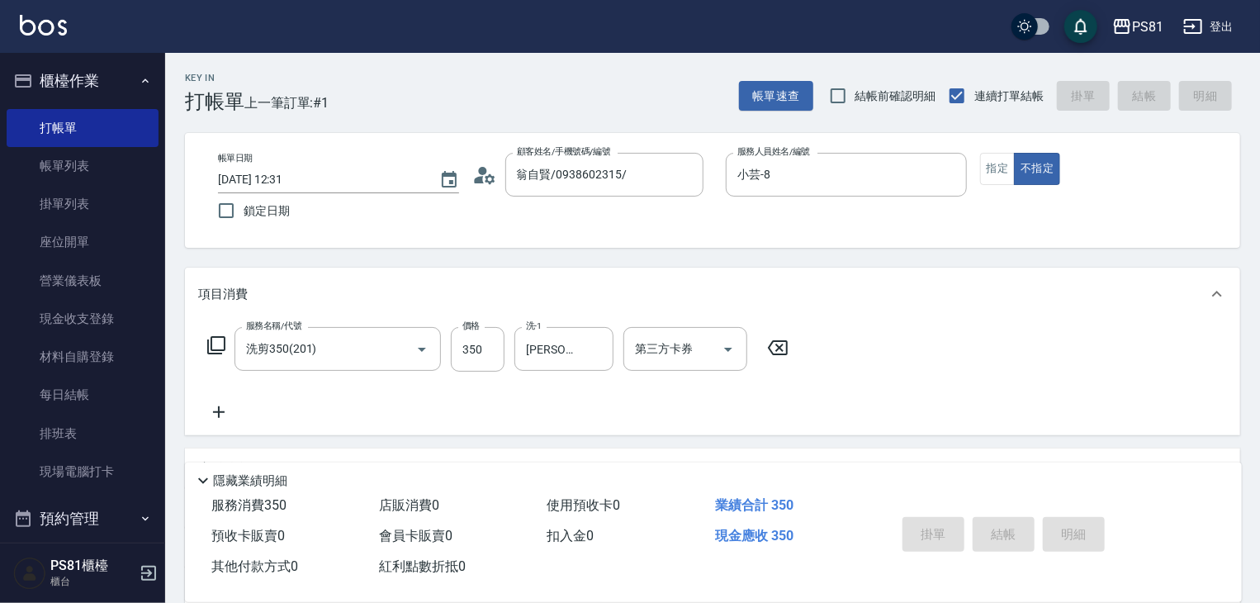
type input "2025/08/16 12:50"
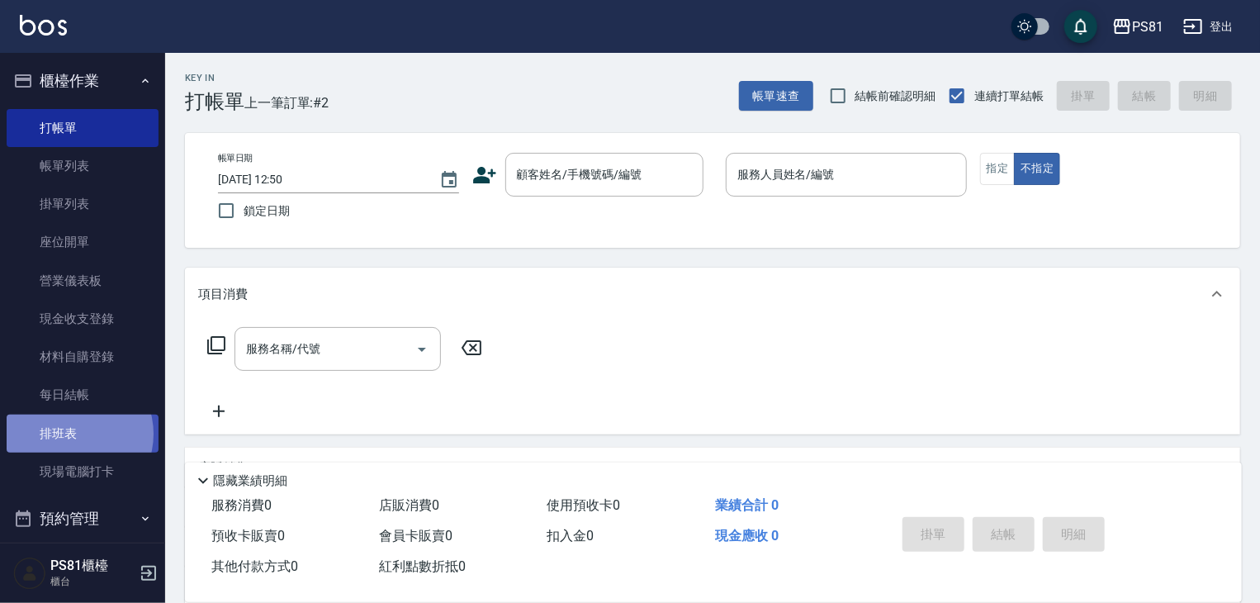
click at [74, 434] on link "排班表" at bounding box center [83, 434] width 152 height 38
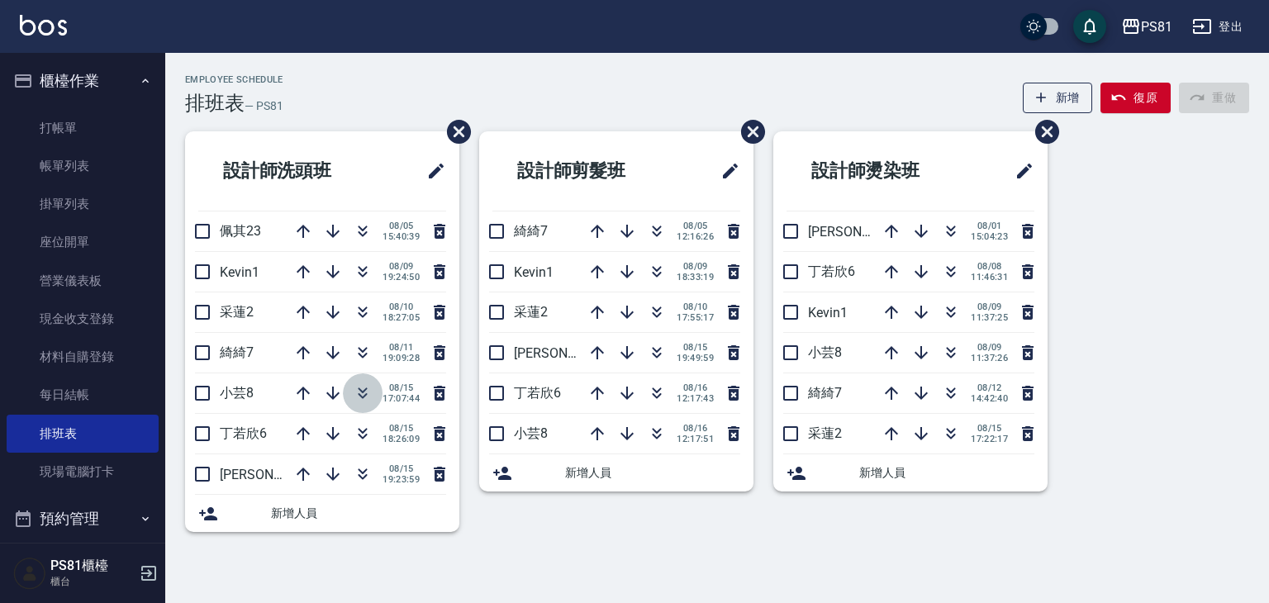
click at [363, 404] on button "button" at bounding box center [363, 393] width 40 height 40
